Goal: Task Accomplishment & Management: Use online tool/utility

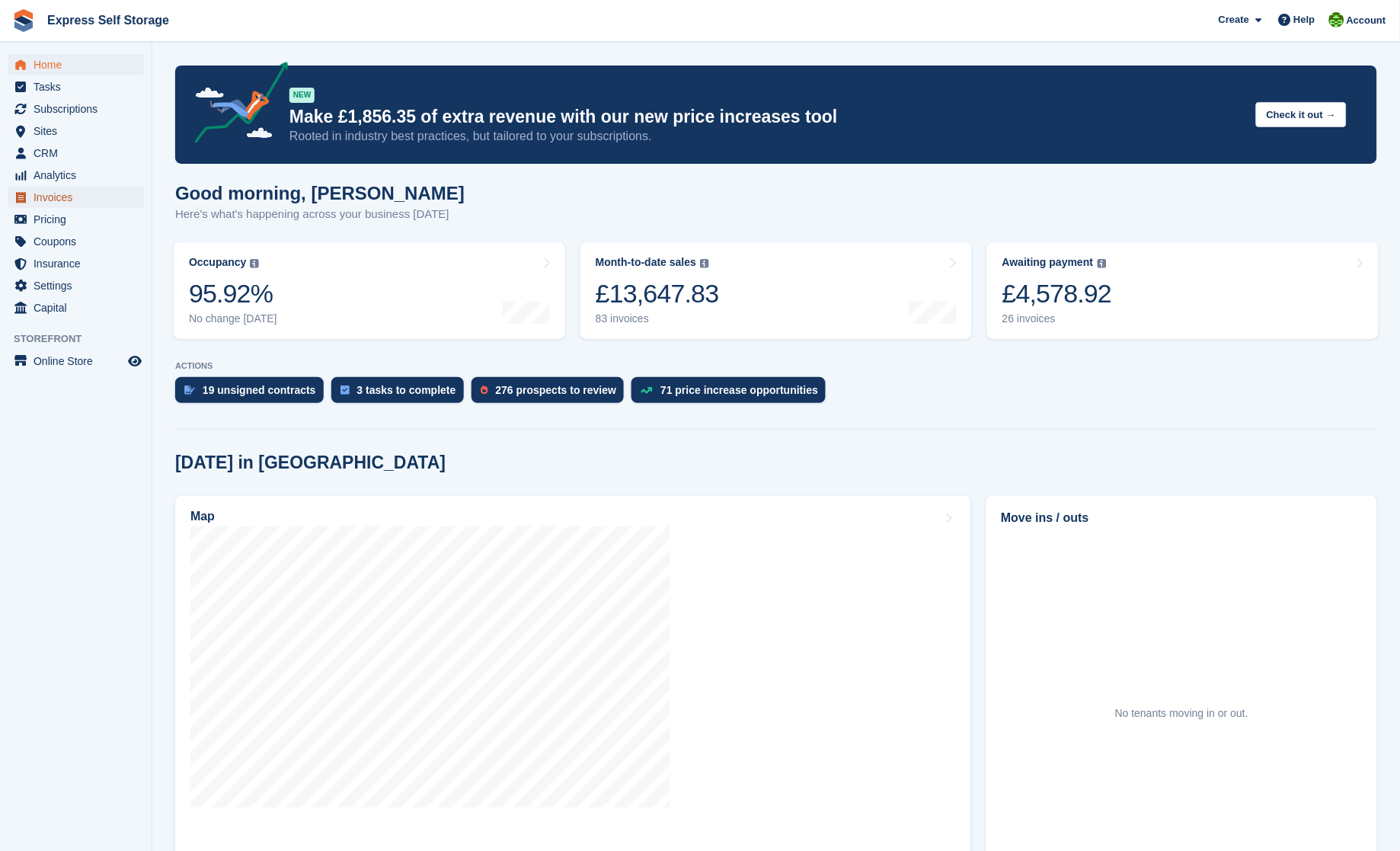
click at [48, 191] on span "Invoices" at bounding box center [79, 197] width 91 height 21
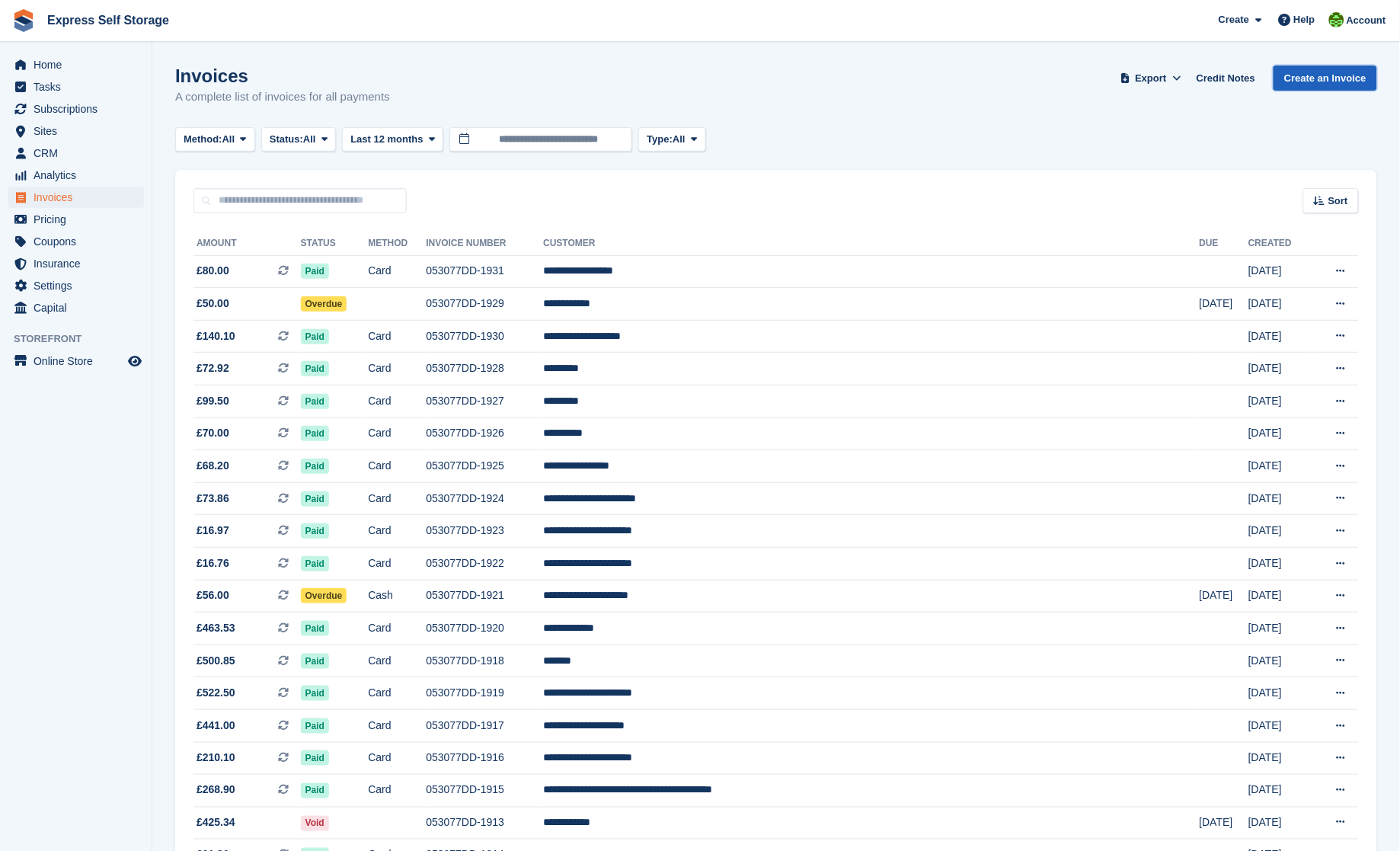
click at [1340, 82] on link "Create an Invoice" at bounding box center [1326, 78] width 104 height 25
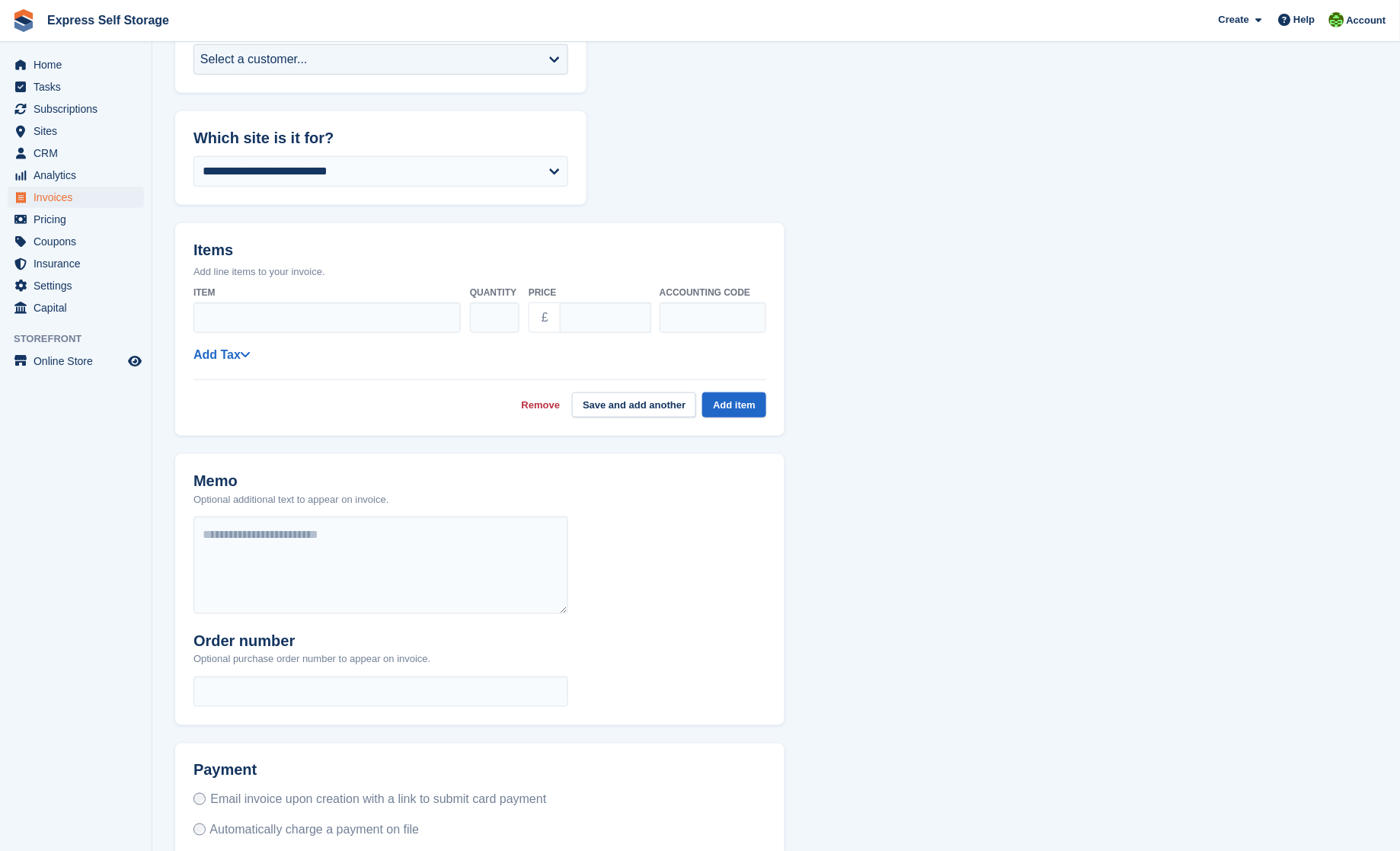
scroll to position [218, 0]
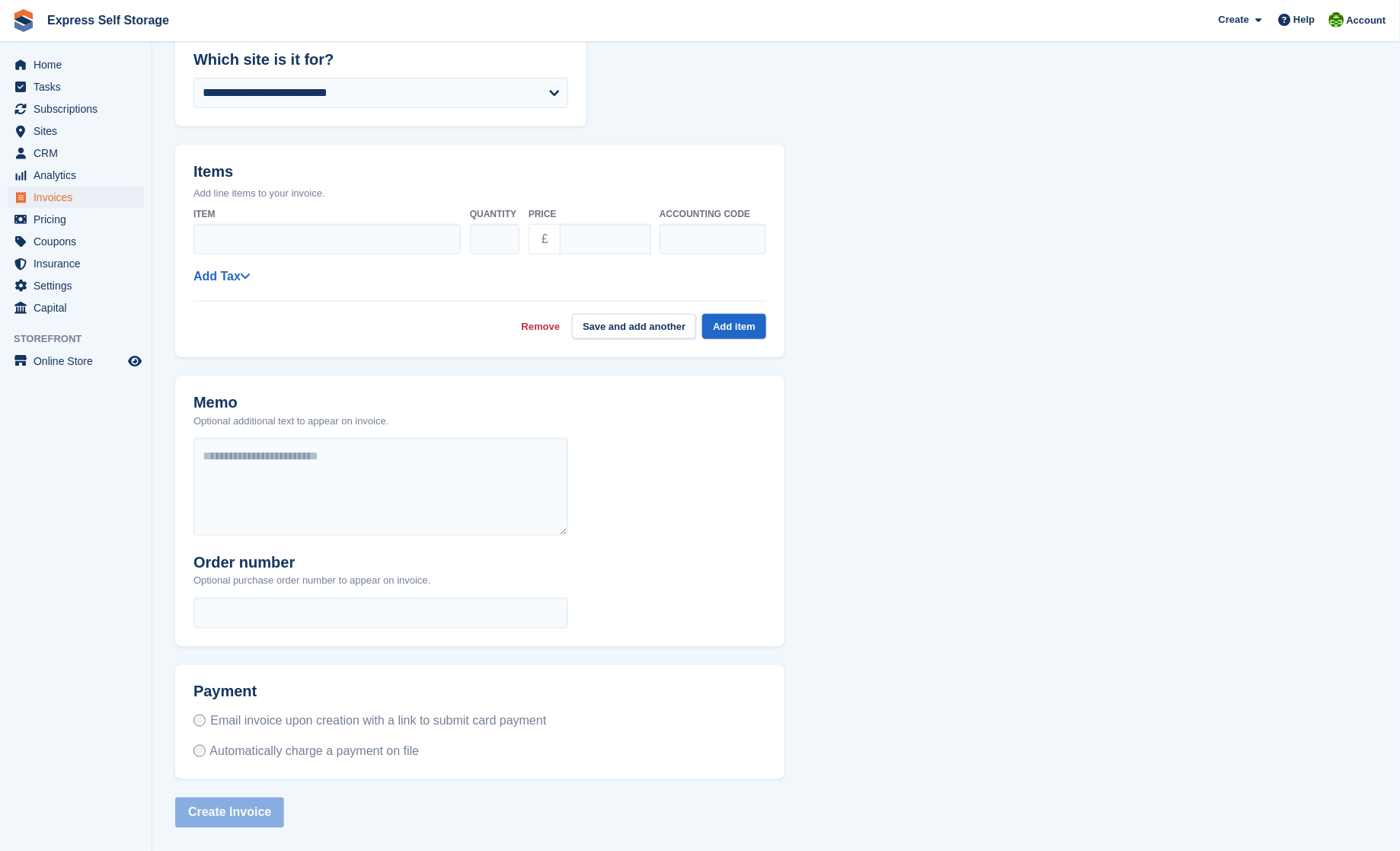
click at [218, 748] on span "Automatically charge a payment on file" at bounding box center [315, 751] width 210 height 13
click at [203, 752] on label "Automatically charge a payment on file" at bounding box center [306, 751] width 225 height 16
click at [194, 749] on label "Automatically charge a payment on file" at bounding box center [306, 751] width 225 height 16
click at [70, 70] on span "Home" at bounding box center [79, 64] width 91 height 21
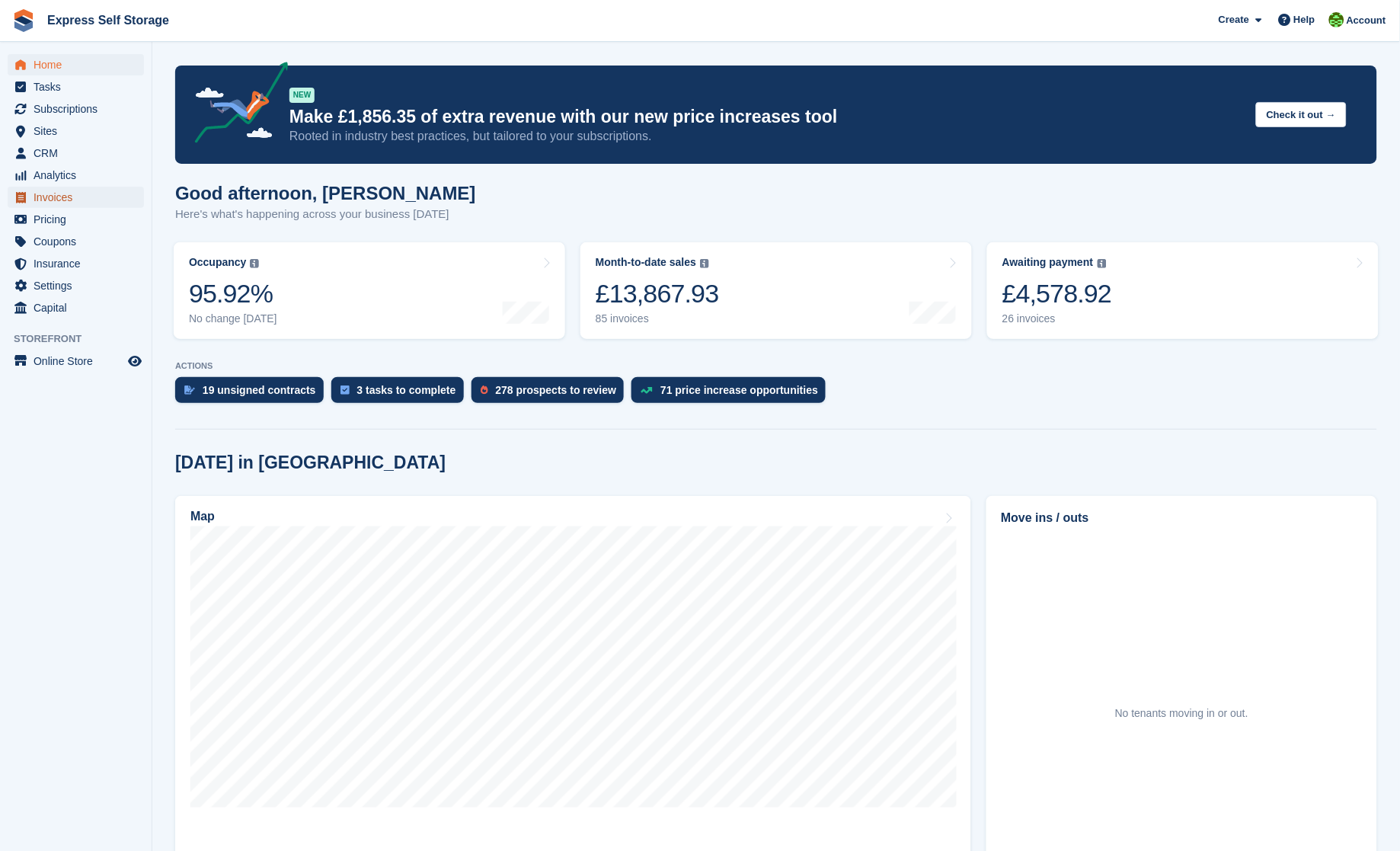
click at [75, 198] on span "Invoices" at bounding box center [79, 197] width 91 height 21
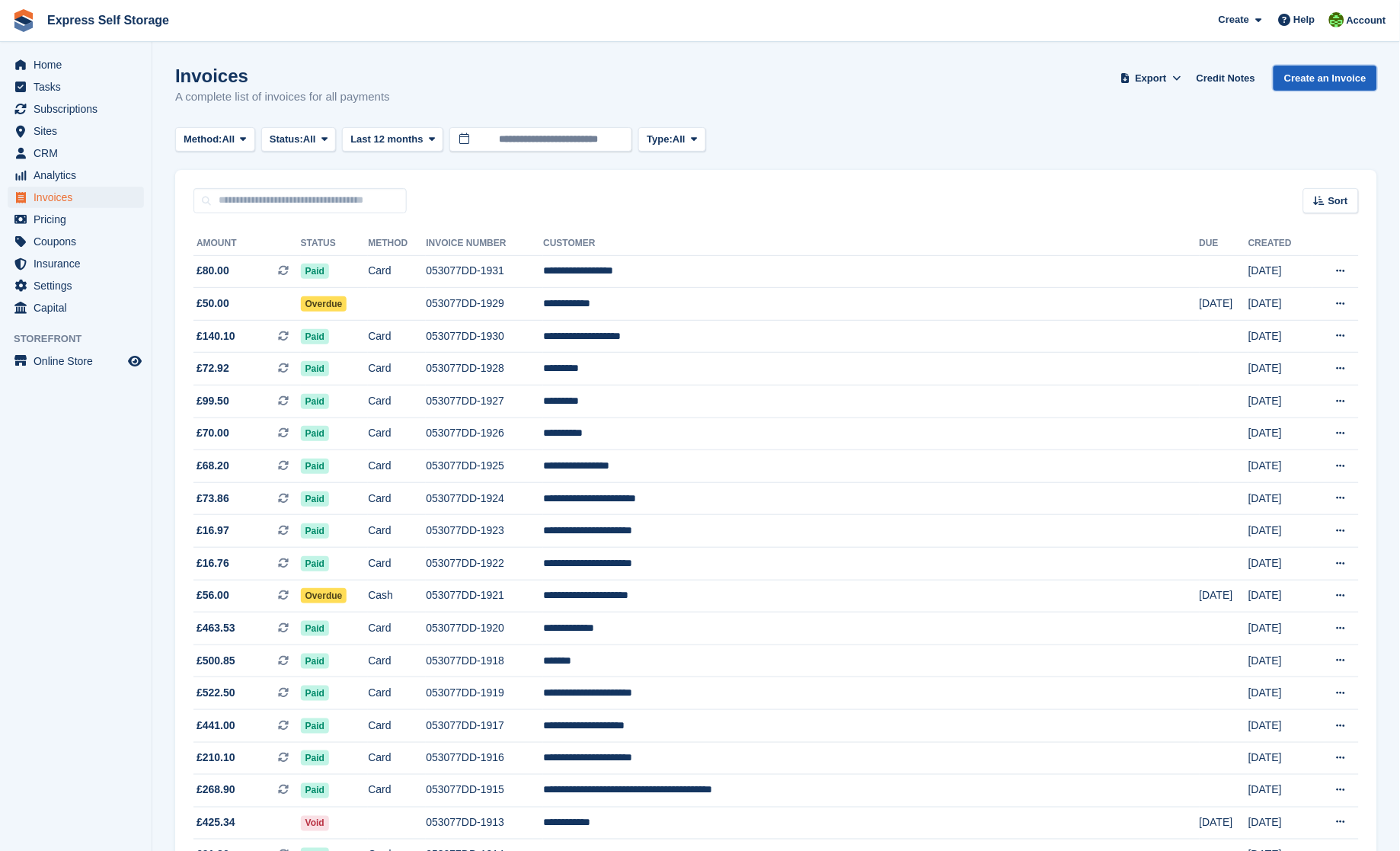
click at [1303, 71] on link "Create an Invoice" at bounding box center [1326, 78] width 104 height 25
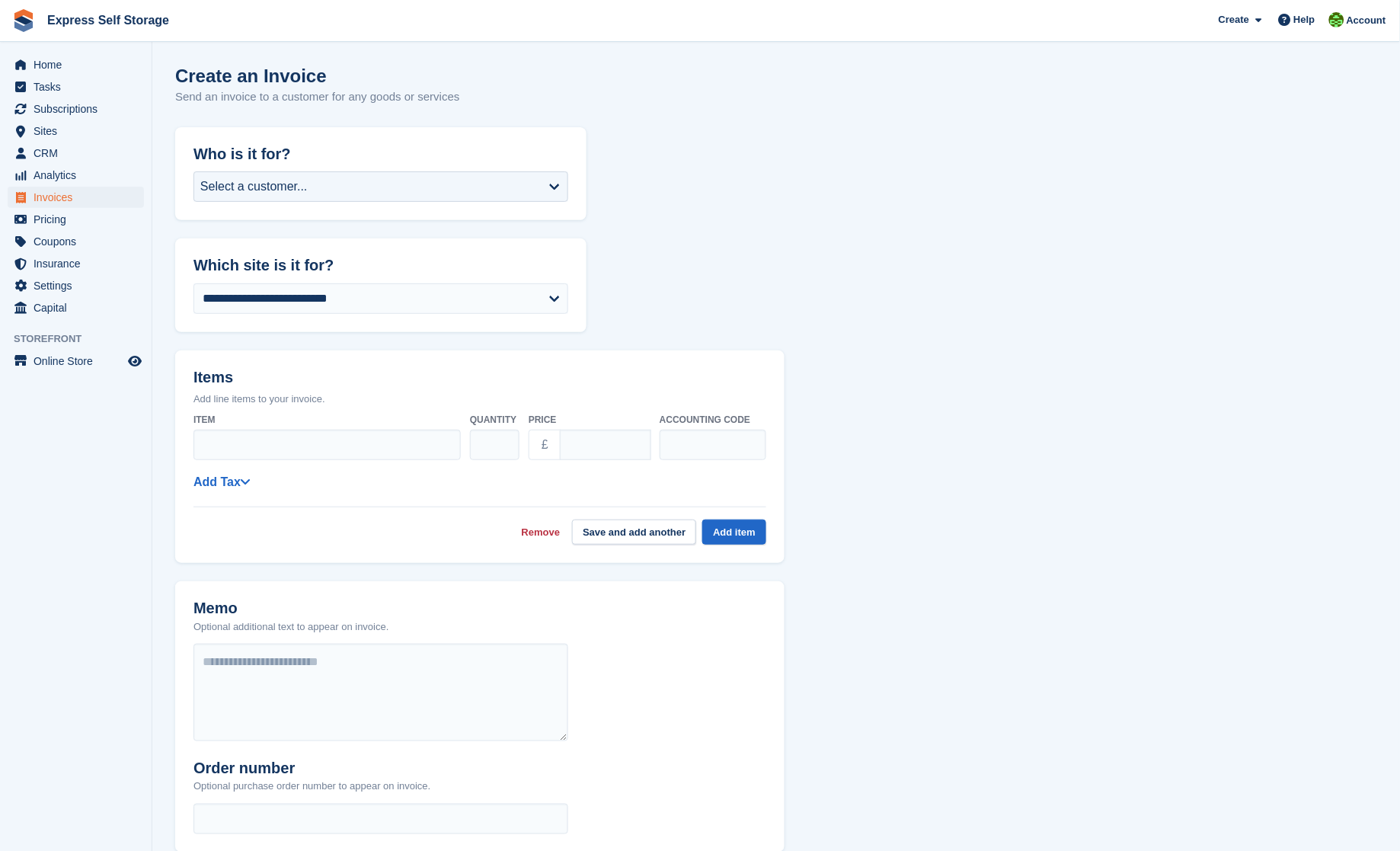
scroll to position [218, 0]
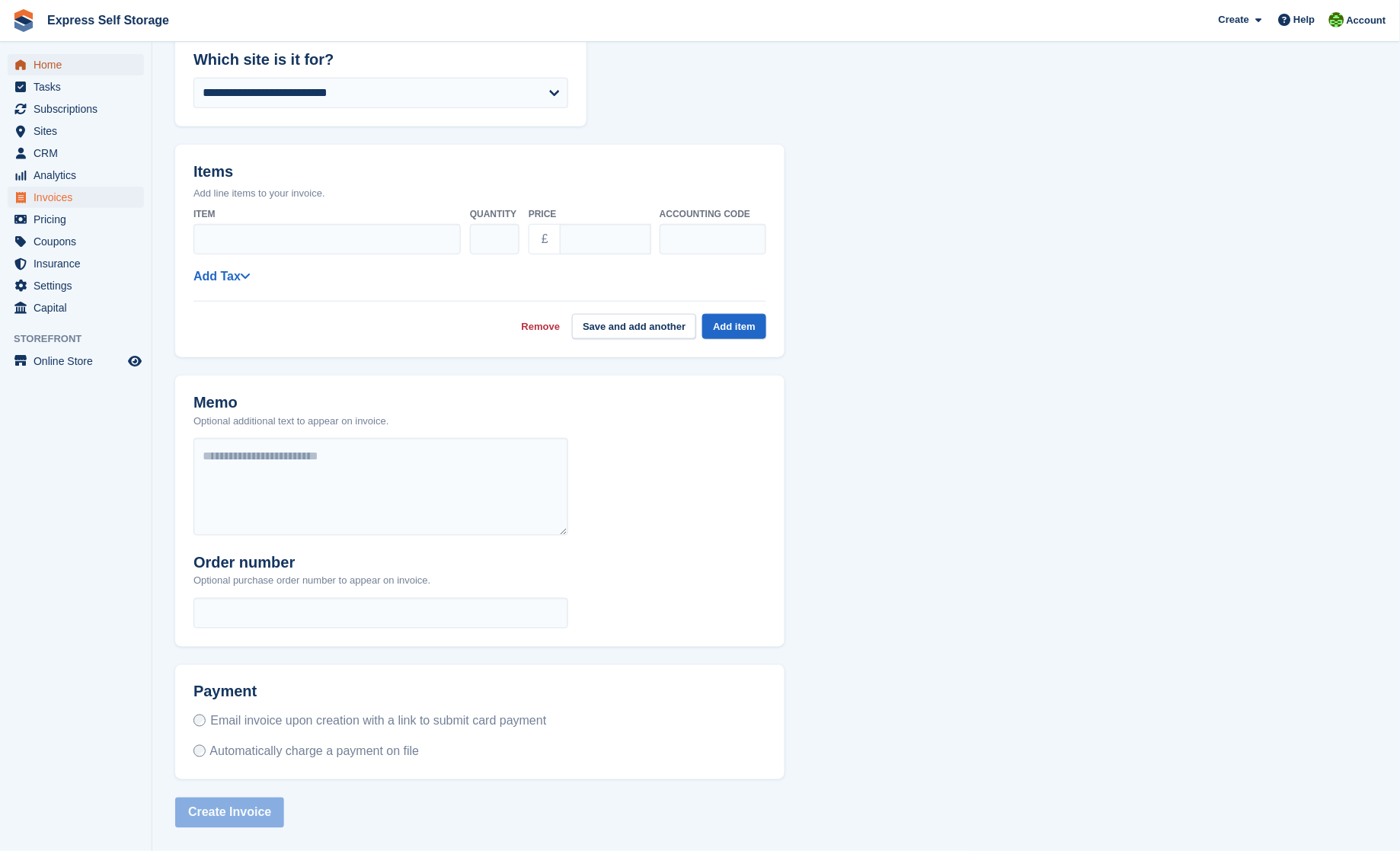
click at [104, 57] on span "Home" at bounding box center [79, 64] width 91 height 21
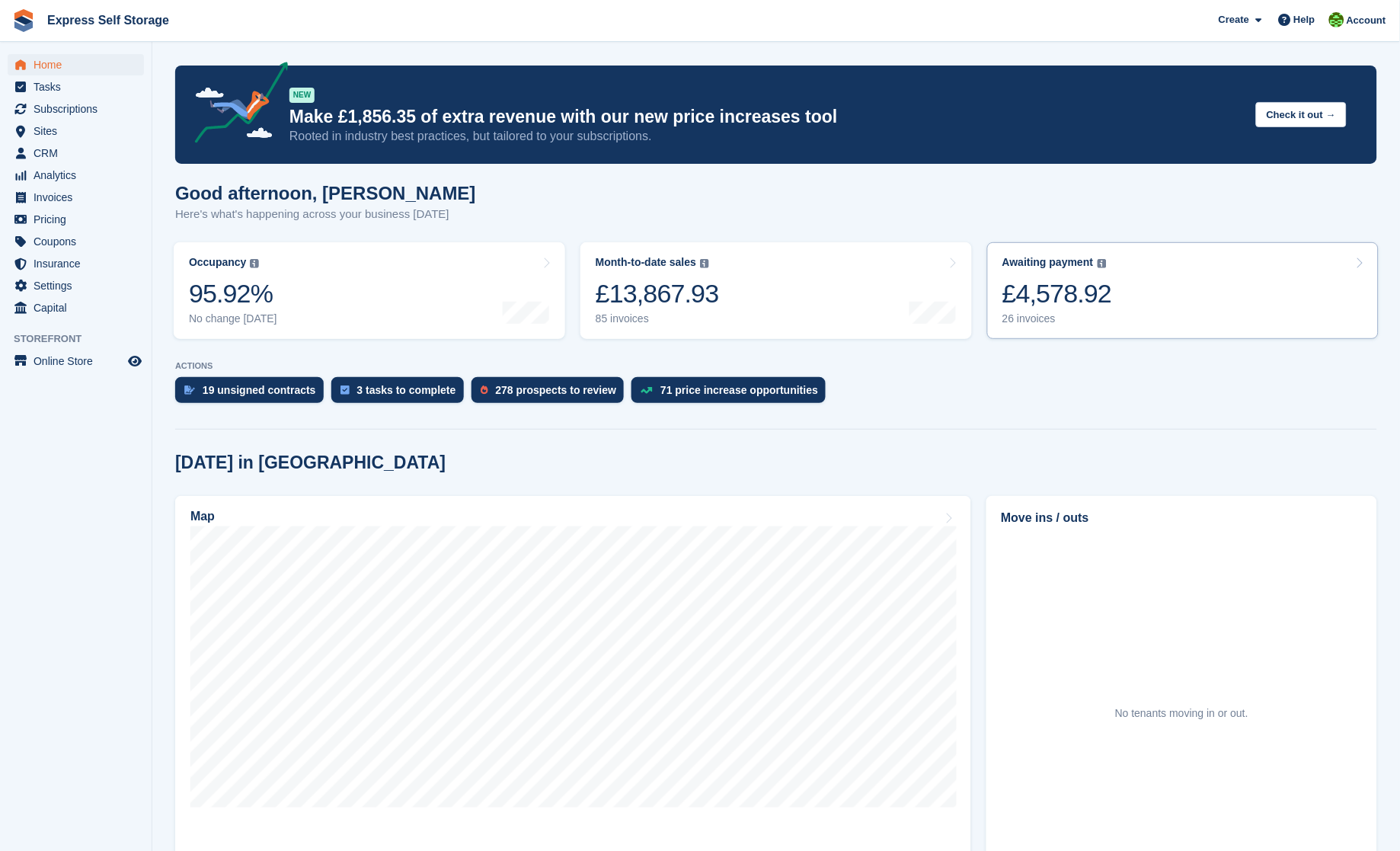
click at [1068, 330] on link "Awaiting payment The total outstanding balance on all open invoices. £4,578.92 …" at bounding box center [1182, 291] width 392 height 96
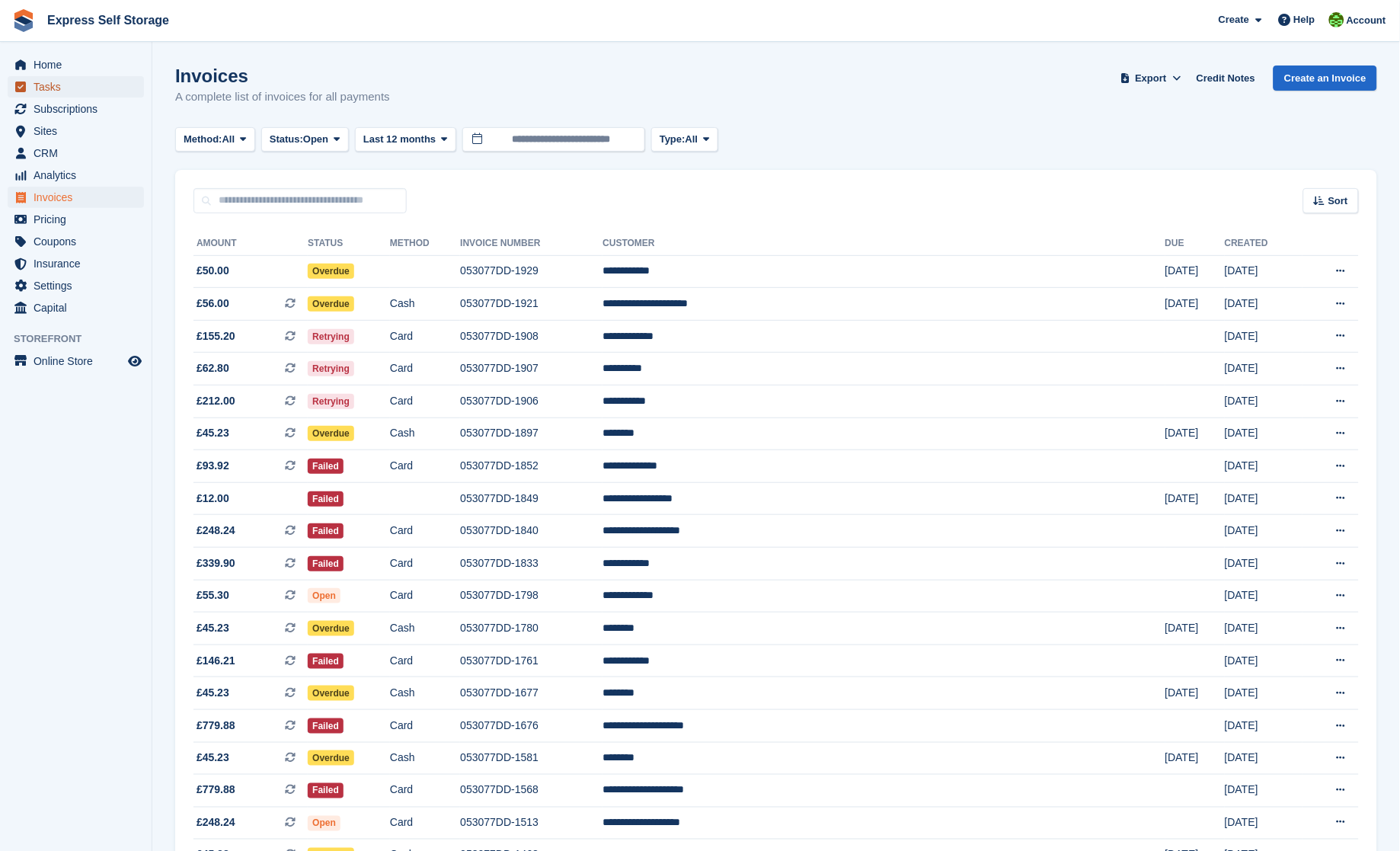
click at [47, 79] on span "Tasks" at bounding box center [79, 87] width 91 height 21
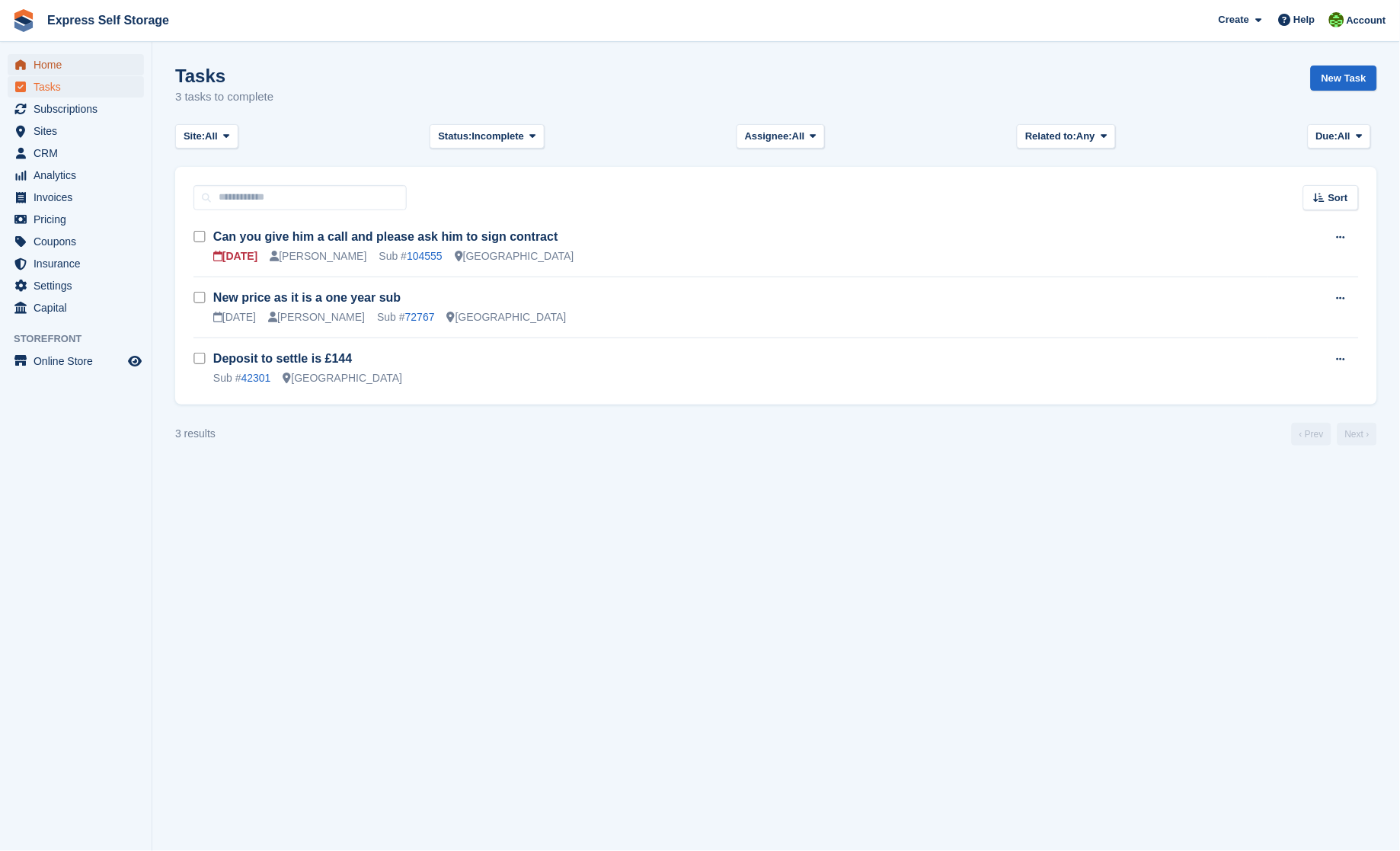
click at [52, 64] on span "Home" at bounding box center [79, 64] width 91 height 21
